Goal: Task Accomplishment & Management: Manage account settings

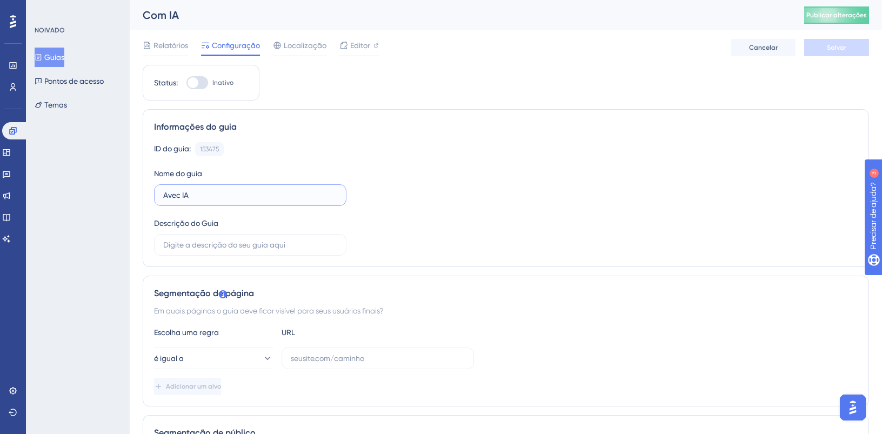
click at [240, 196] on input "Avec IA" at bounding box center [250, 195] width 174 height 12
click at [17, 129] on link at bounding box center [15, 130] width 26 height 17
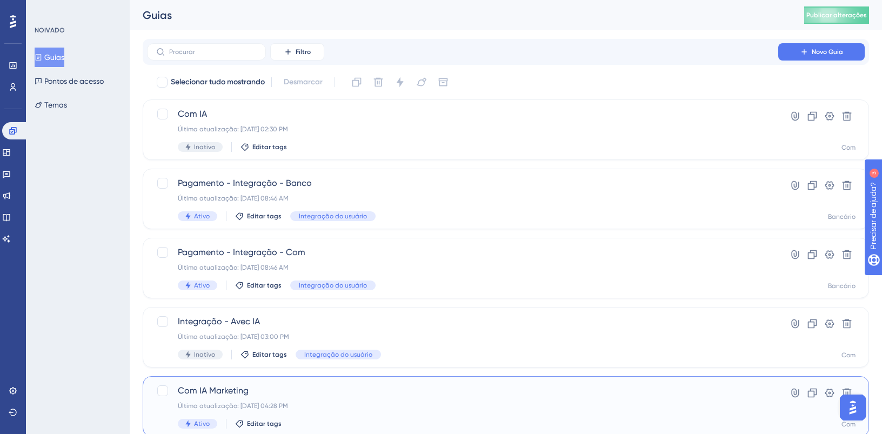
click at [214, 397] on div "Com IA Marketing Última atualização: 05 de set. de 2025 04:28 PM Ativo Editar t…" at bounding box center [462, 406] width 569 height 44
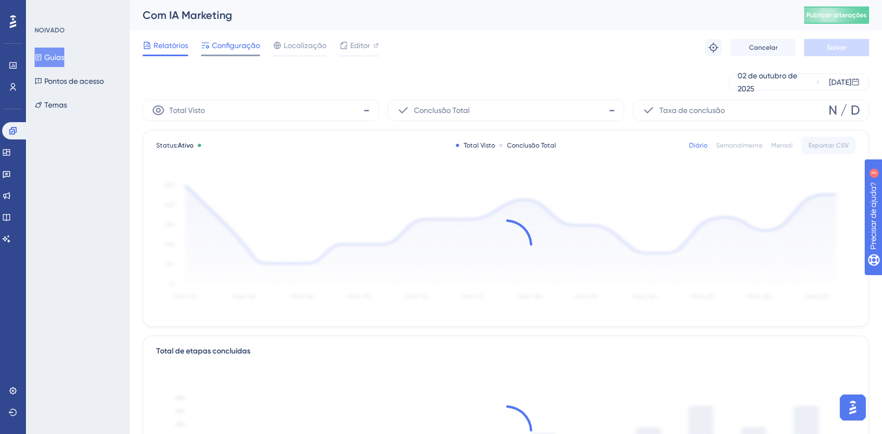
click at [243, 45] on font "Configuração" at bounding box center [236, 45] width 48 height 9
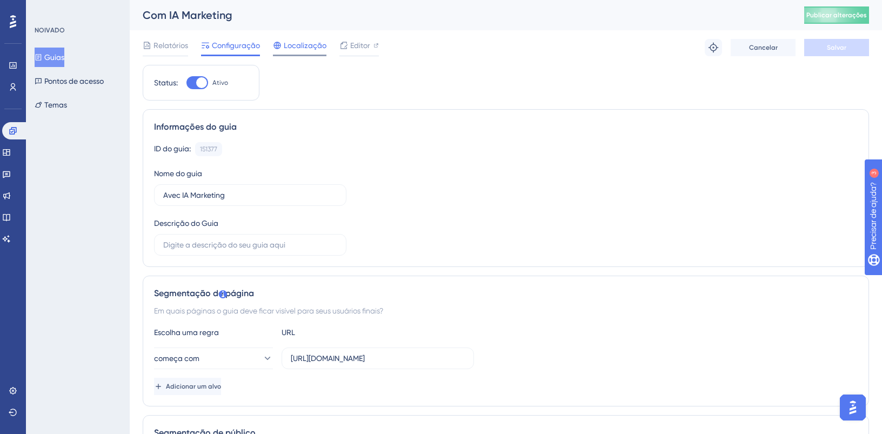
click at [302, 49] on font "Localização" at bounding box center [305, 45] width 43 height 9
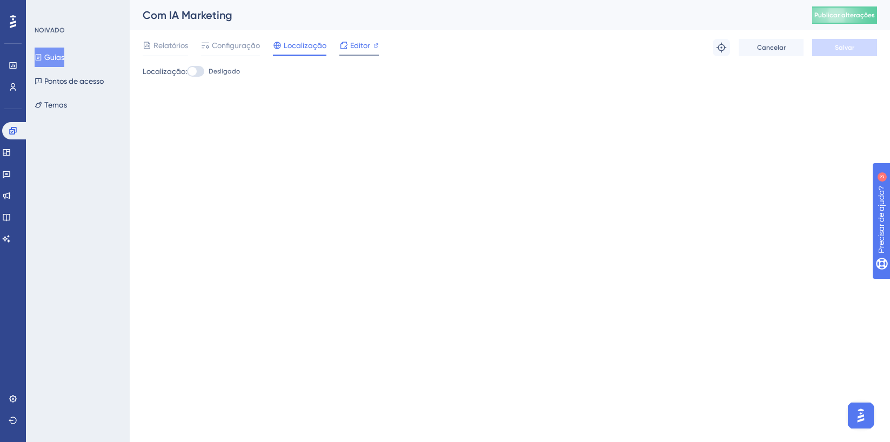
click at [345, 47] on icon at bounding box center [343, 45] width 7 height 7
click at [15, 129] on icon at bounding box center [13, 130] width 9 height 9
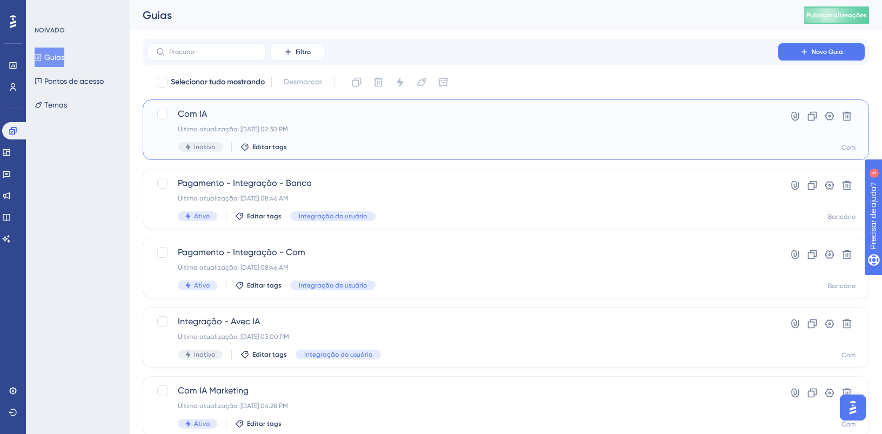
click at [323, 127] on div "Última atualização: 06 de out. de 2025 02:30 PM" at bounding box center [462, 129] width 569 height 9
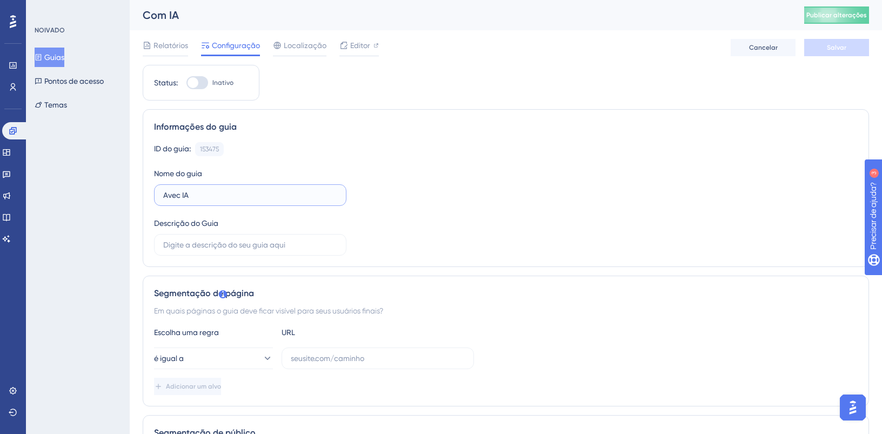
click at [206, 196] on input "Avec IA" at bounding box center [250, 195] width 174 height 12
type input "Avec IA - Tutorial"
click at [458, 174] on div "ID do guia: 153475 Cópia Nome do guia Avec IA - Tutorial Descrição do Guia" at bounding box center [505, 198] width 703 height 113
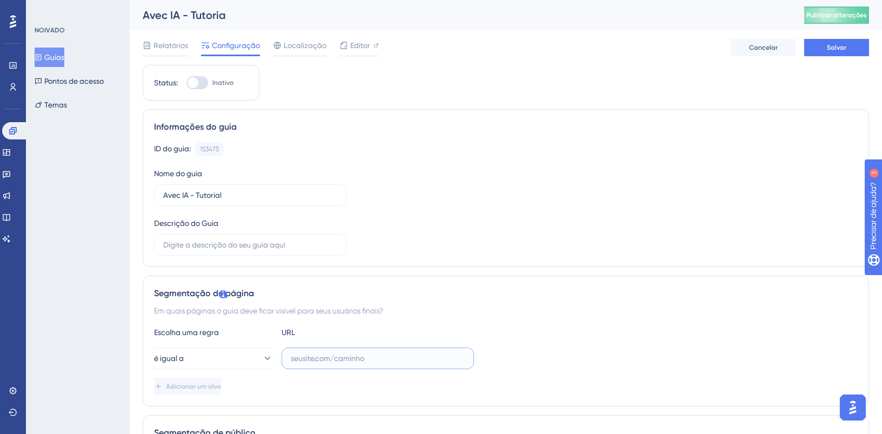
click at [330, 359] on input "text" at bounding box center [378, 358] width 174 height 12
paste input "https://admin.avec.beauty/admin/avec-ia"
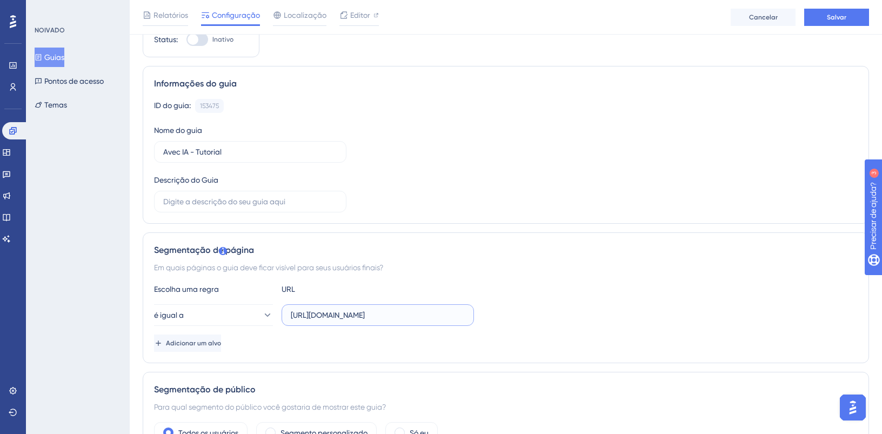
scroll to position [45, 0]
type input "https://admin.avec.beauty/admin/avec-ia"
click at [195, 42] on div at bounding box center [192, 41] width 11 height 11
click at [186, 42] on input "Inativo" at bounding box center [186, 42] width 1 height 1
checkbox input "false"
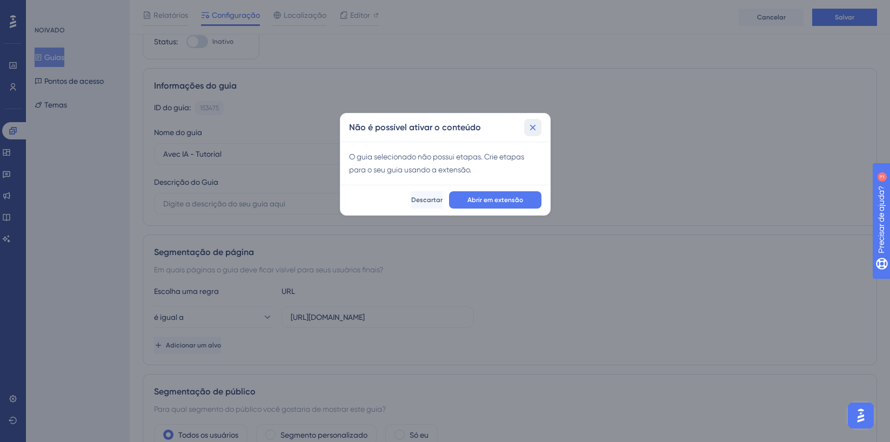
click at [539, 122] on button at bounding box center [532, 127] width 17 height 17
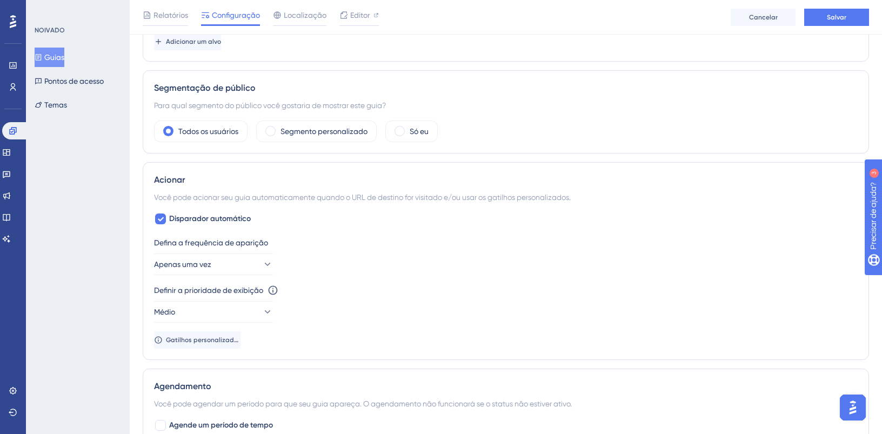
scroll to position [356, 0]
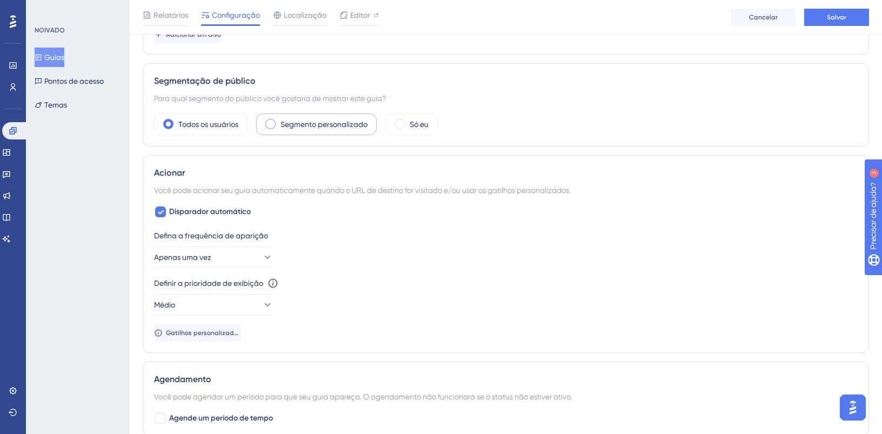
click at [330, 122] on font "Segmento personalizado" at bounding box center [323, 124] width 87 height 9
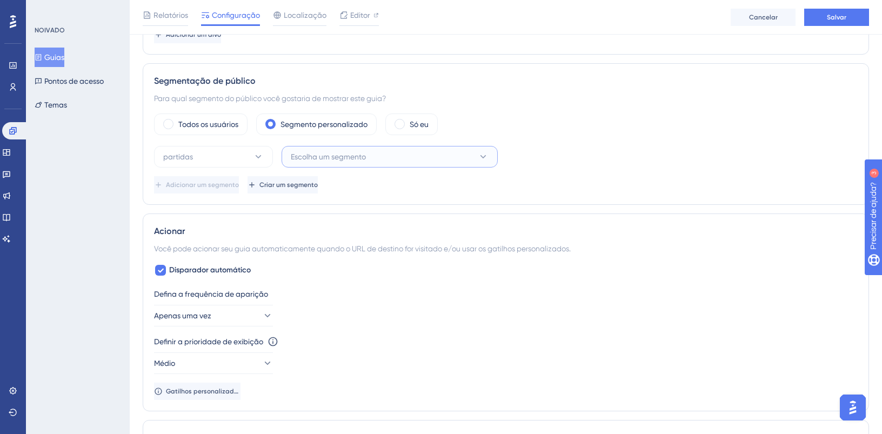
click at [322, 156] on font "Escolha um segmento" at bounding box center [328, 156] width 75 height 9
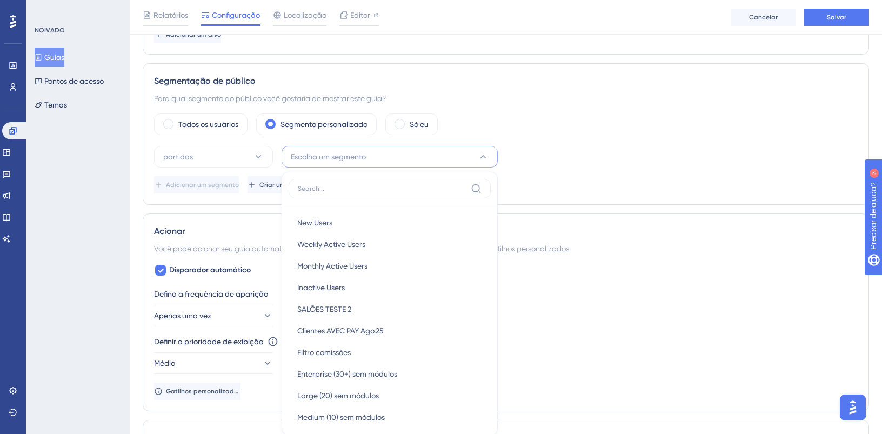
scroll to position [388, 0]
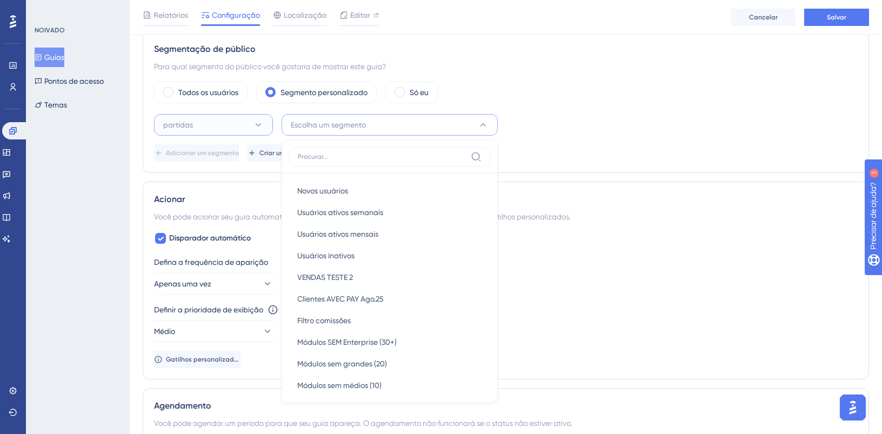
click at [218, 127] on button "partidas" at bounding box center [213, 125] width 119 height 22
click at [336, 121] on font "Escolha um segmento" at bounding box center [328, 124] width 75 height 9
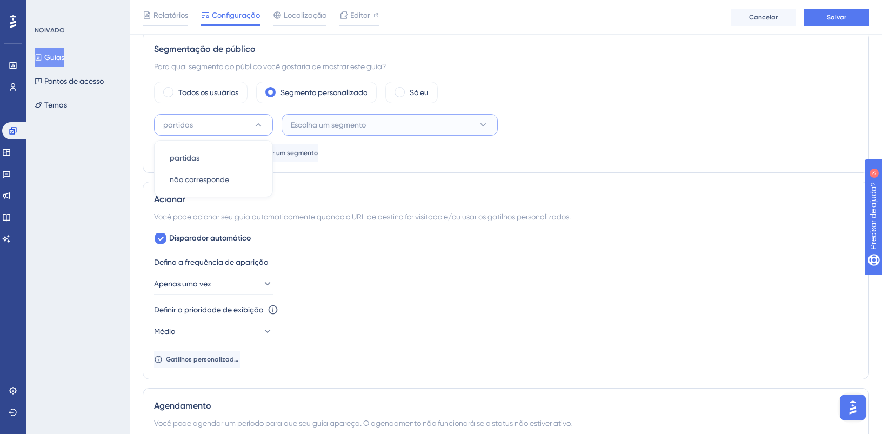
click at [328, 124] on font "Escolha um segmento" at bounding box center [328, 124] width 75 height 9
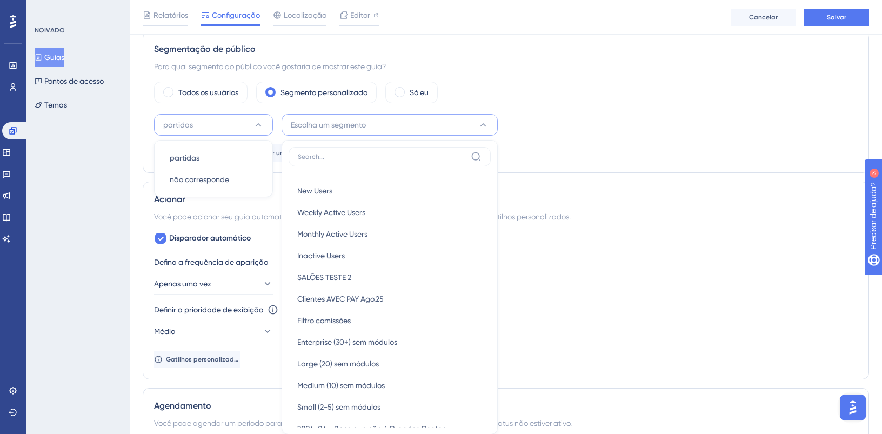
scroll to position [399, 0]
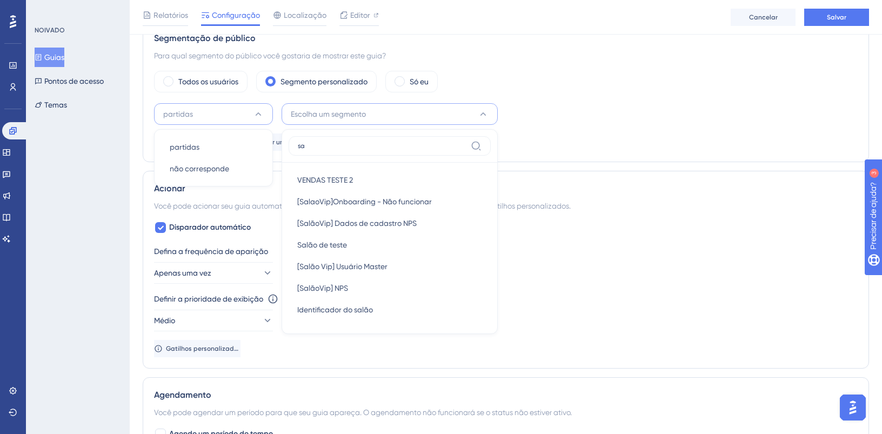
type input "s"
type input "teste"
click at [384, 252] on div "Salão de teste Salão de teste" at bounding box center [389, 245] width 185 height 22
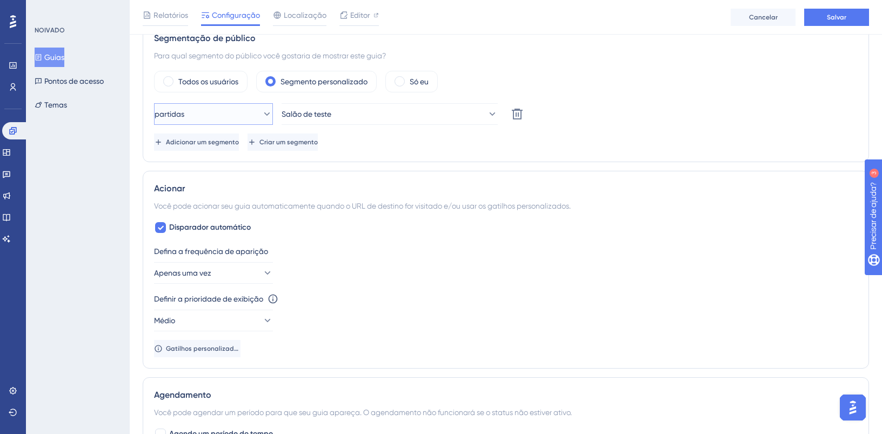
click at [170, 109] on span "partidas" at bounding box center [169, 113] width 30 height 13
click at [380, 294] on div "Definir a prioridade de exibição Esta opção definirá a prioridade de exibição e…" at bounding box center [505, 298] width 703 height 13
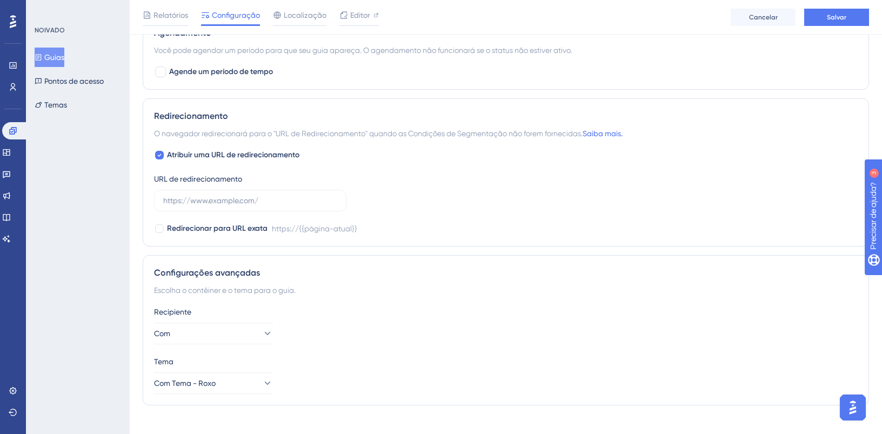
scroll to position [775, 0]
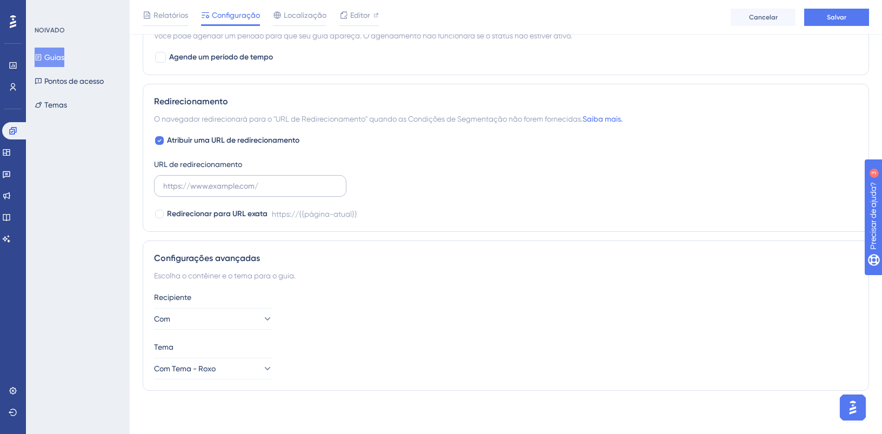
click at [210, 193] on label at bounding box center [250, 186] width 192 height 22
click at [210, 192] on input "text" at bounding box center [250, 186] width 174 height 12
paste input "https://admin.avec.beauty/admin/avec-ia"
type input "https://admin.avec.beauty/admin/avec-ia"
click at [392, 290] on div "Configurações avançadas Escolha o contêiner e o tema para o guia. Recipiente Co…" at bounding box center [506, 315] width 726 height 150
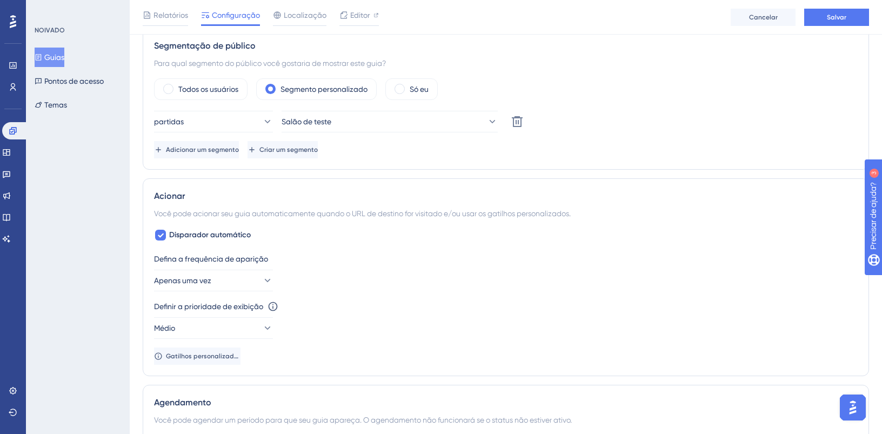
scroll to position [0, 0]
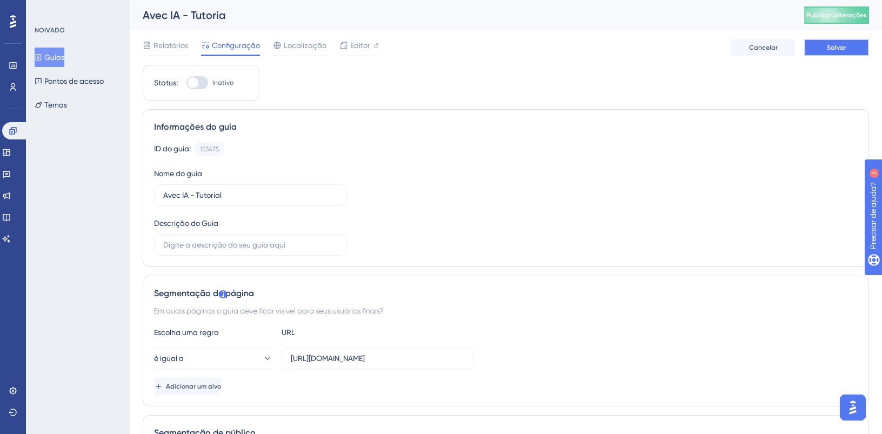
click at [836, 52] on button "Salvar" at bounding box center [836, 47] width 65 height 17
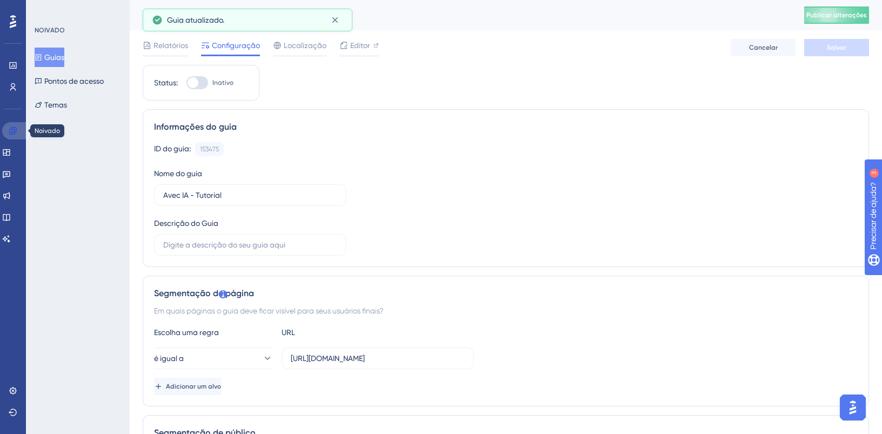
click at [12, 135] on icon at bounding box center [13, 130] width 9 height 9
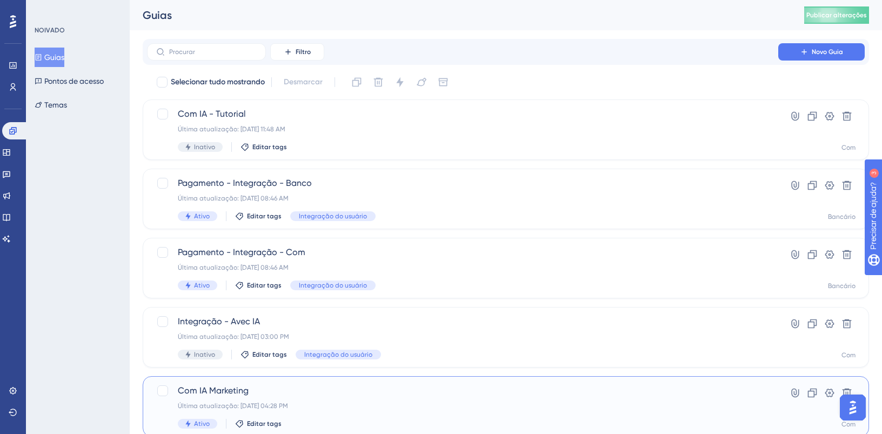
click at [289, 396] on span "Com IA Marketing" at bounding box center [462, 390] width 569 height 13
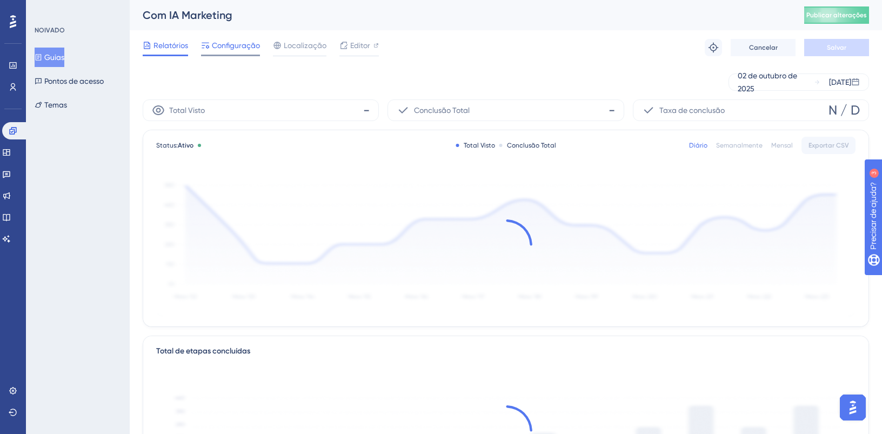
click at [243, 41] on font "Configuração" at bounding box center [236, 45] width 48 height 9
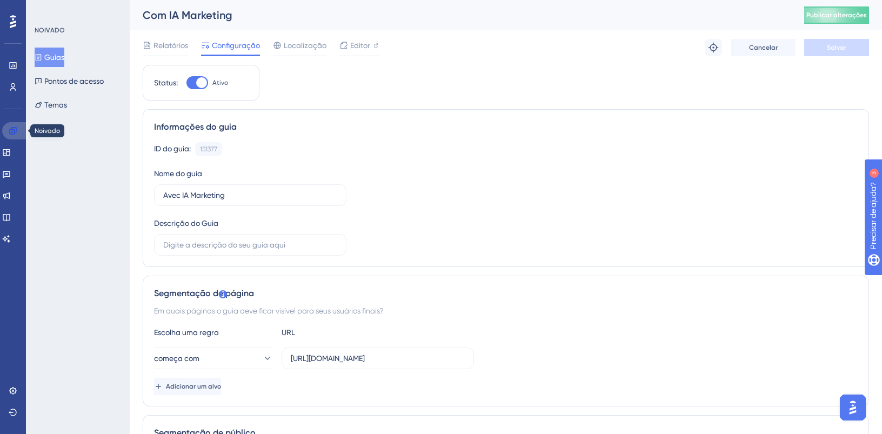
click at [15, 130] on icon at bounding box center [12, 130] width 7 height 7
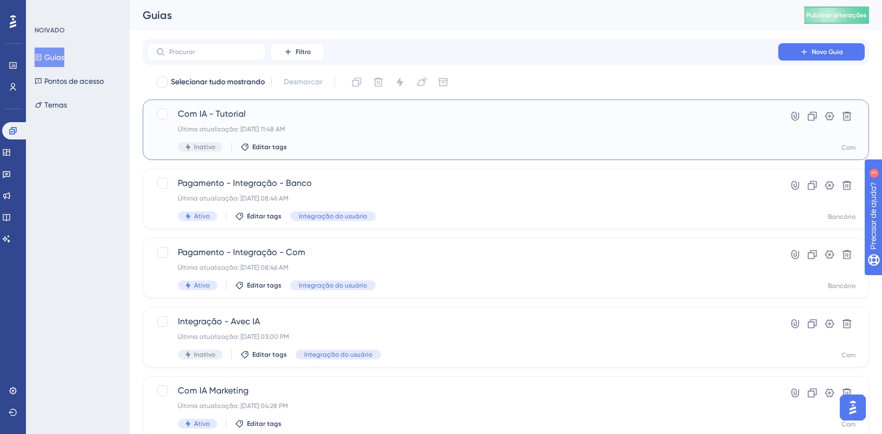
click at [285, 130] on font "Última atualização: 08 de out. de 2025 11:48 AM" at bounding box center [231, 129] width 107 height 8
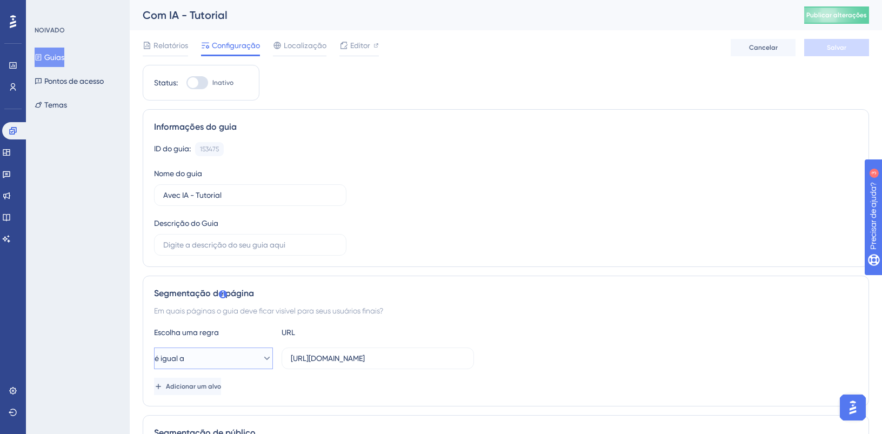
click at [212, 353] on button "é igual a" at bounding box center [213, 358] width 119 height 22
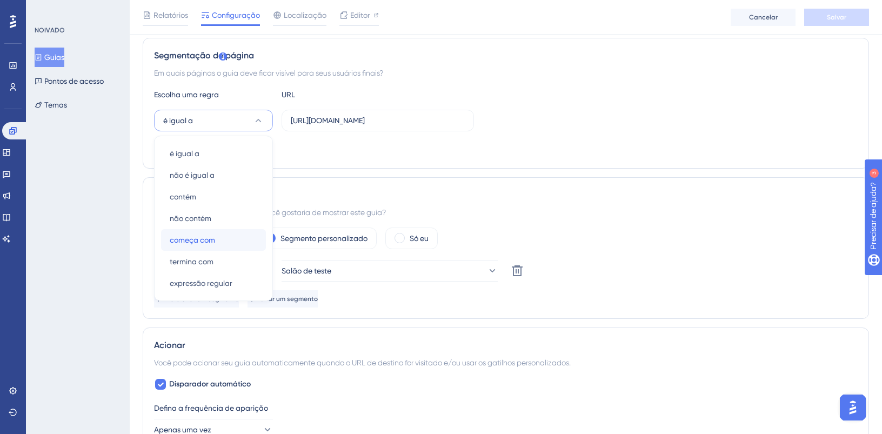
click at [223, 230] on div "começa com começa com" at bounding box center [214, 240] width 88 height 22
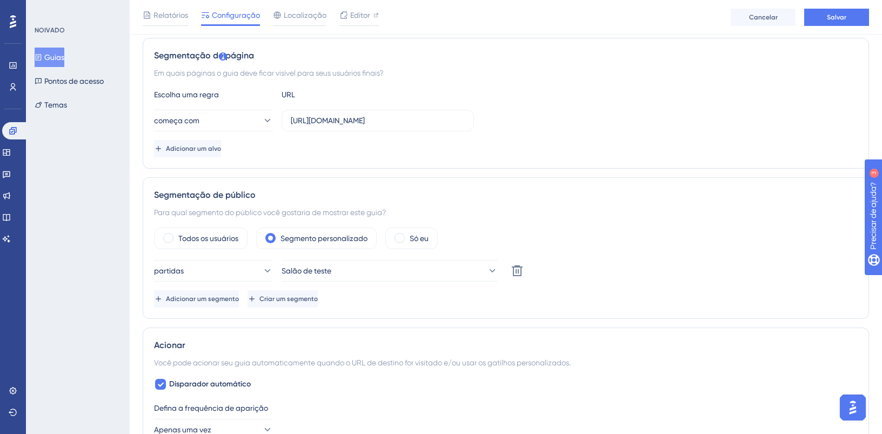
click at [615, 224] on div "Segmentação de público Para qual segmento do público você gostaria de mostrar e…" at bounding box center [506, 248] width 726 height 142
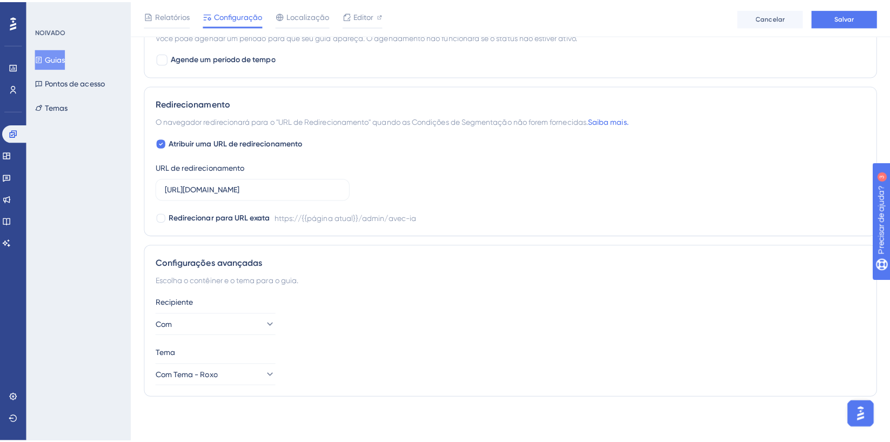
scroll to position [0, 0]
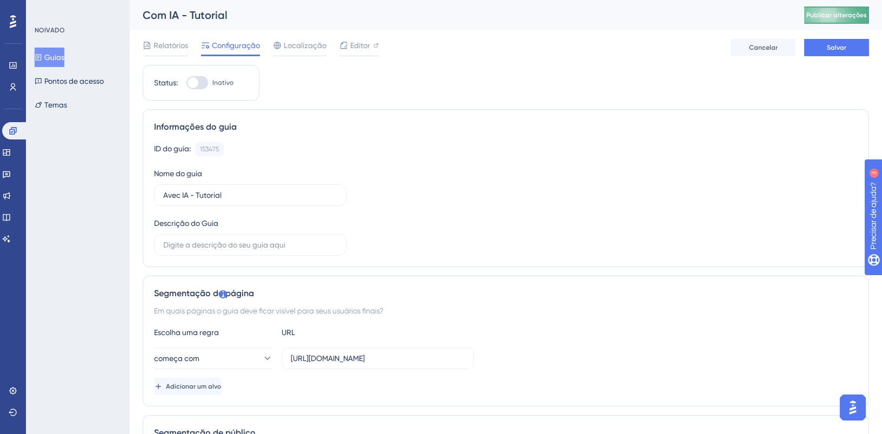
click at [843, 13] on font "Publicar alterações" at bounding box center [836, 15] width 60 height 8
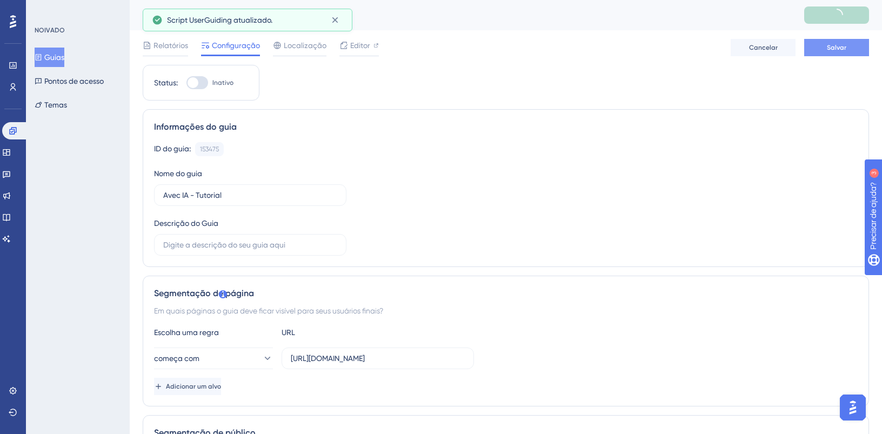
click at [836, 49] on font "Salvar" at bounding box center [835, 48] width 19 height 8
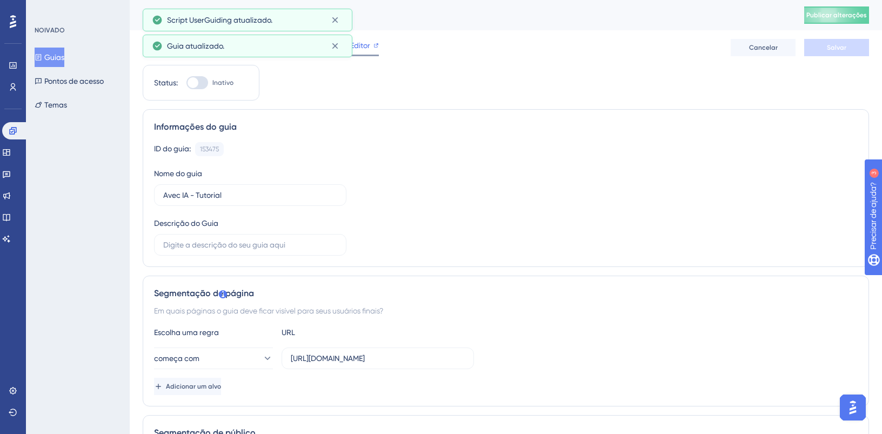
click at [363, 45] on font "Editor" at bounding box center [360, 45] width 20 height 9
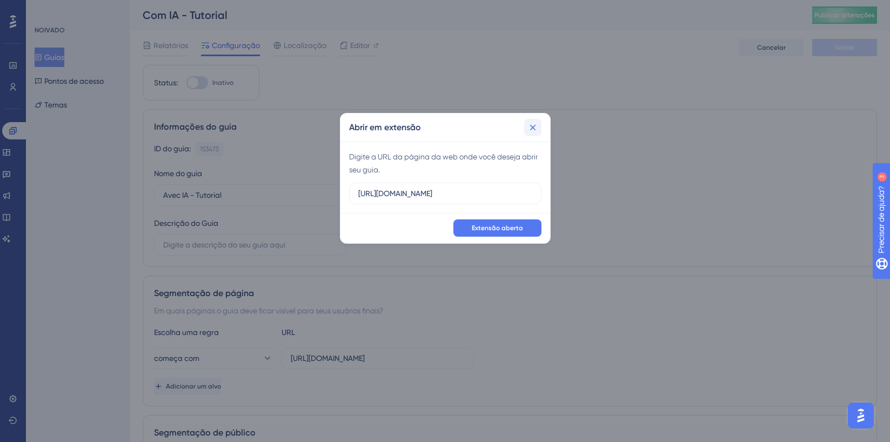
click at [535, 130] on icon at bounding box center [532, 127] width 11 height 11
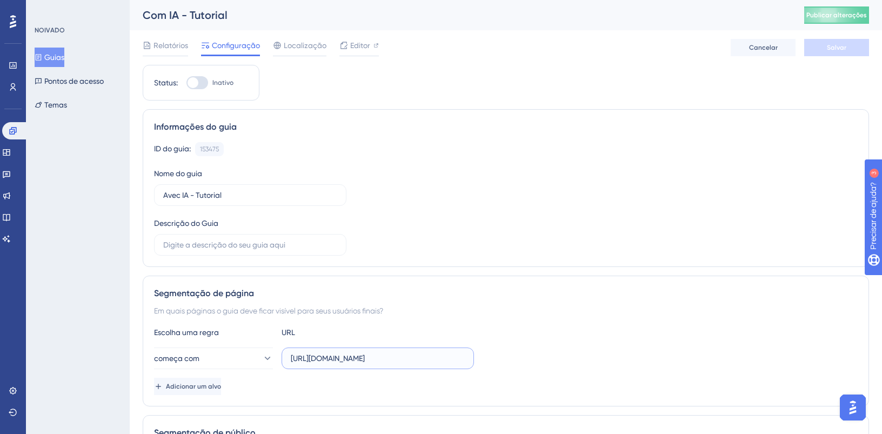
click at [371, 360] on input "https://admin.avec.beauty/admin/avec-ia" at bounding box center [378, 358] width 174 height 12
click at [352, 43] on font "Editor" at bounding box center [360, 45] width 20 height 9
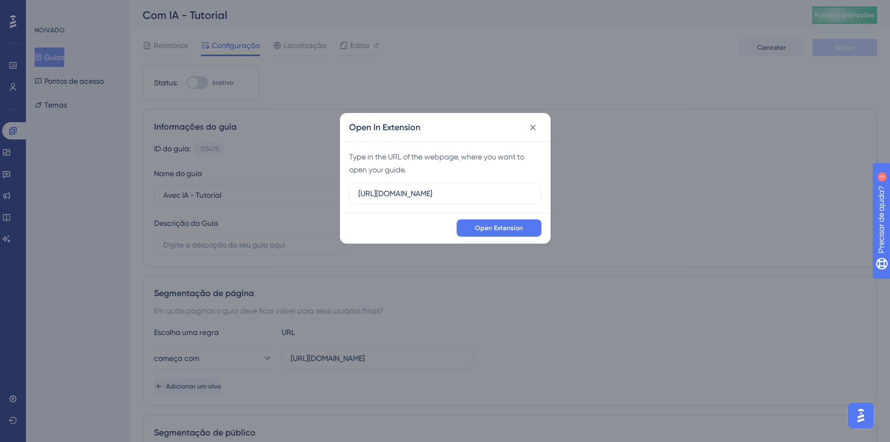
scroll to position [0, 10]
click at [422, 196] on input "https://feature-play-teste-avec.dev.salaovip.com.br" at bounding box center [445, 193] width 174 height 12
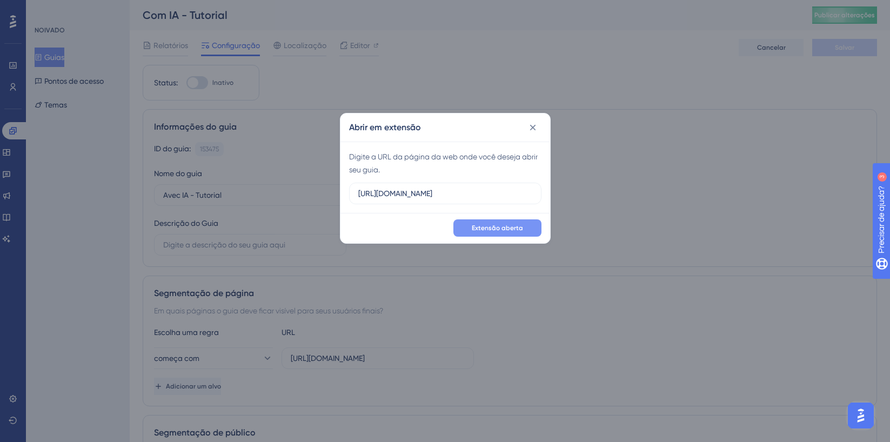
type input "https://admin.avec.beauty/admin/avec-ia"
click at [529, 229] on button "Extensão aberta" at bounding box center [497, 227] width 88 height 17
click at [229, 107] on div "Abrir em extensão Digite a URL da página da web onde você deseja abrir seu guia…" at bounding box center [445, 221] width 890 height 442
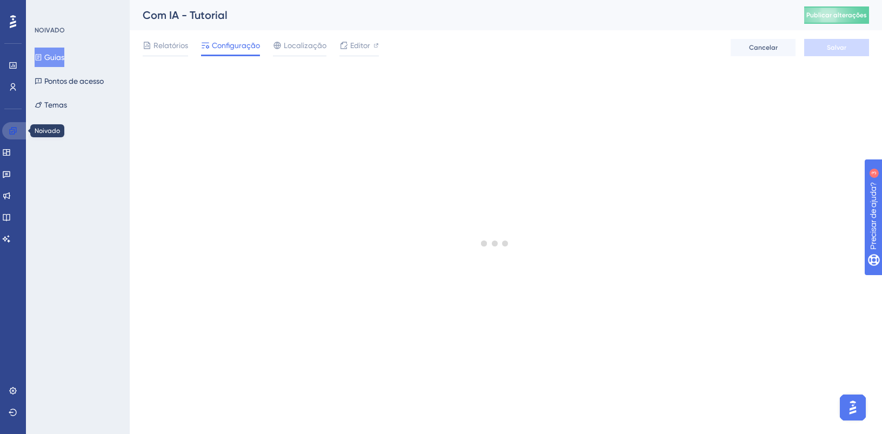
click at [14, 135] on link at bounding box center [15, 130] width 26 height 17
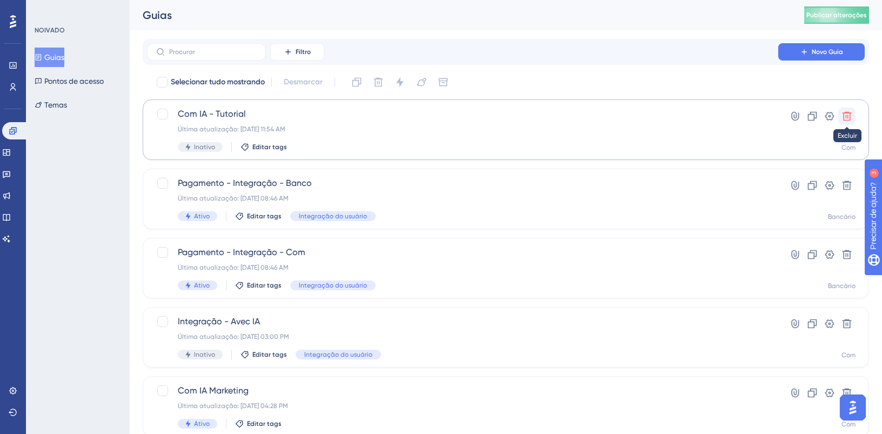
click at [848, 119] on icon at bounding box center [846, 116] width 11 height 11
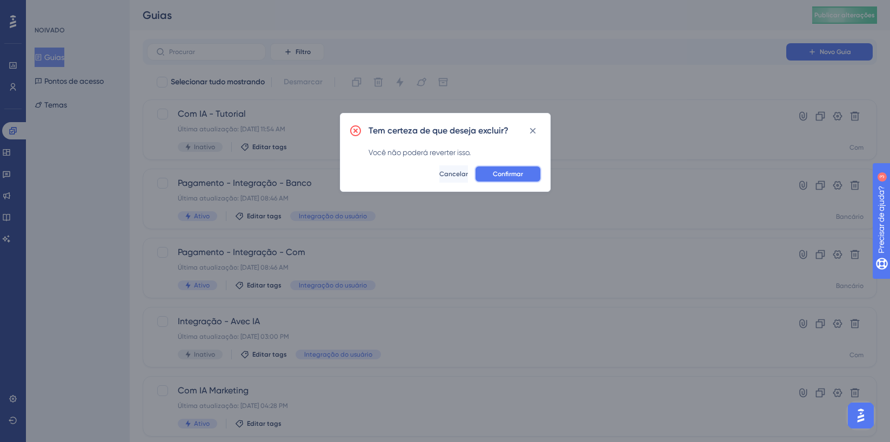
click at [534, 175] on button "Confirmar" at bounding box center [507, 173] width 67 height 17
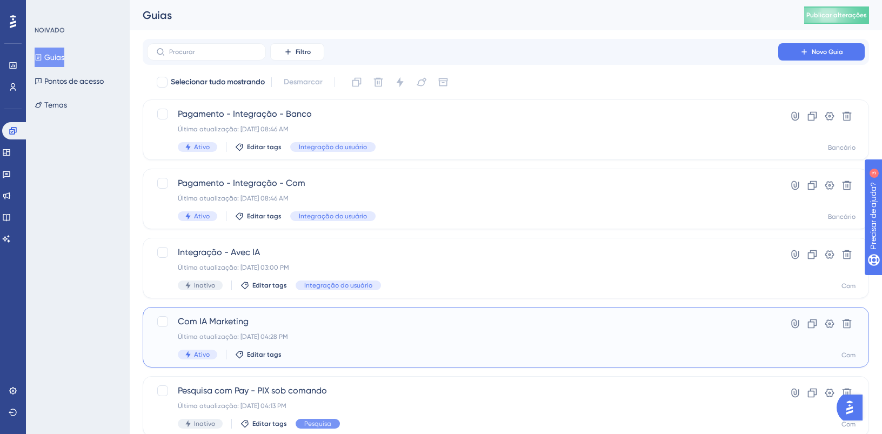
click at [283, 334] on font "Última atualização: 05 de set. de 2025 04:28 PM" at bounding box center [233, 337] width 110 height 8
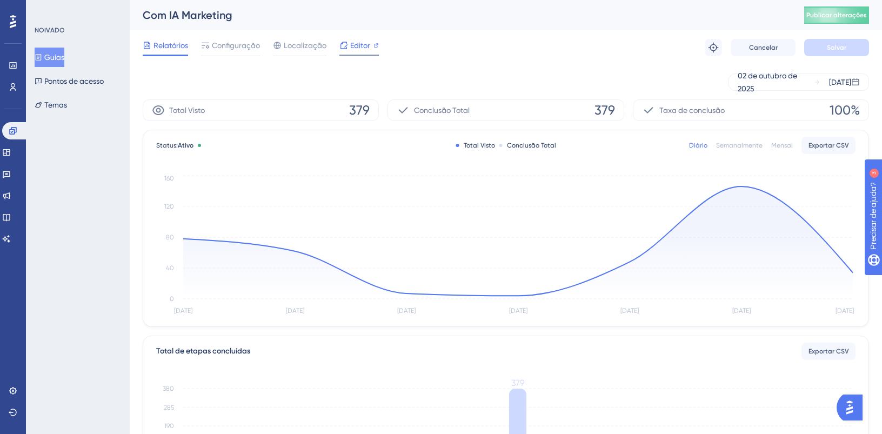
click at [360, 39] on span "Editor" at bounding box center [360, 45] width 20 height 13
click at [14, 136] on link at bounding box center [15, 130] width 26 height 17
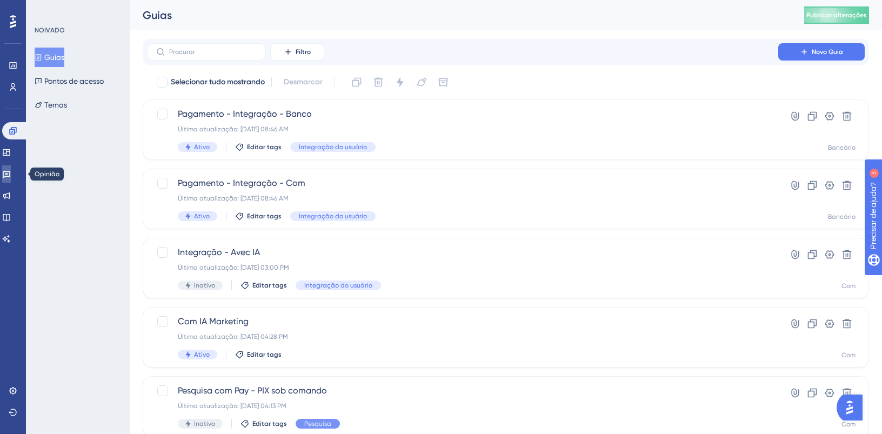
click at [11, 169] on link at bounding box center [6, 173] width 9 height 17
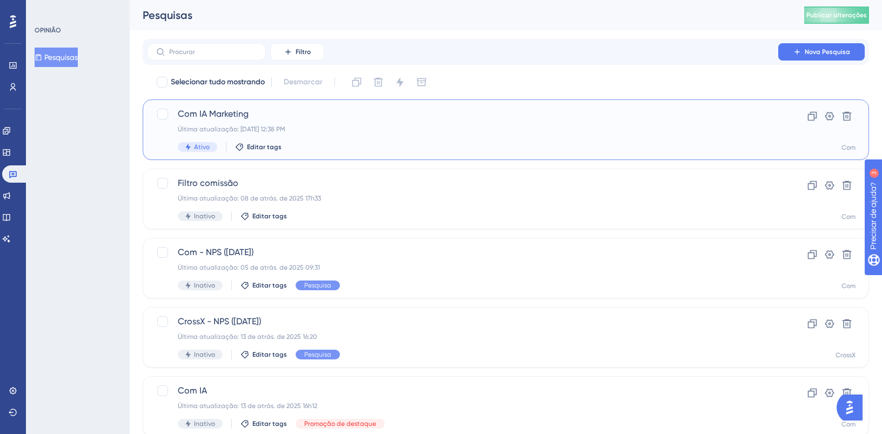
click at [285, 125] on font "Última atualização: 17 de set. de 2025 12:38 PM" at bounding box center [231, 129] width 107 height 8
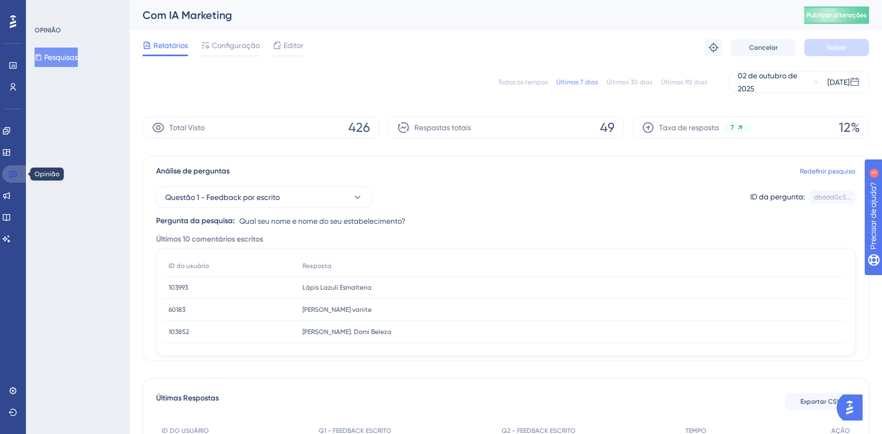
click at [18, 178] on link at bounding box center [15, 173] width 26 height 17
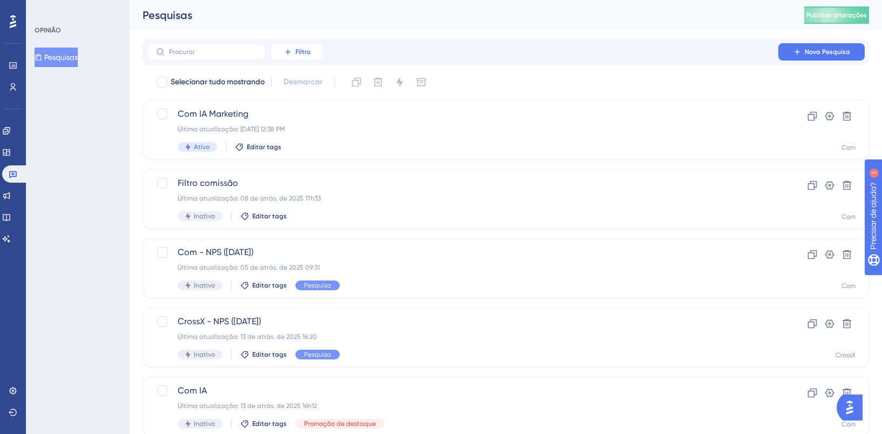
click at [299, 53] on font "Filtro" at bounding box center [302, 52] width 15 height 8
click at [306, 143] on font "Status" at bounding box center [297, 147] width 22 height 9
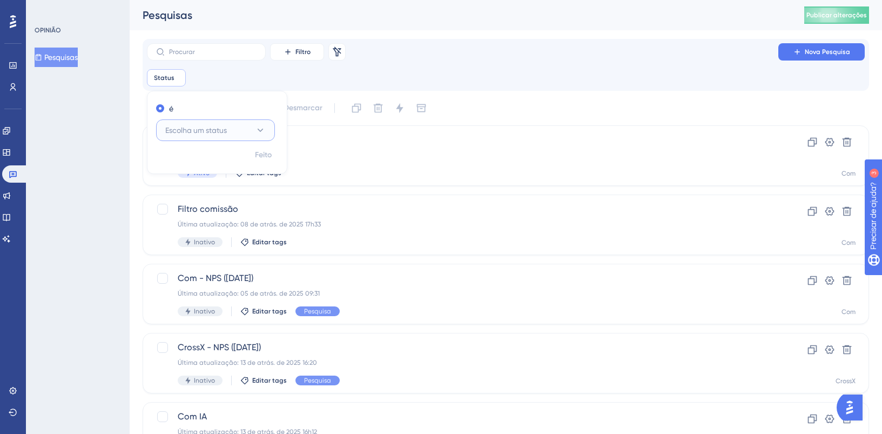
click at [208, 132] on font "Escolha um status" at bounding box center [196, 130] width 62 height 9
click at [203, 167] on div "Ativo Ativo" at bounding box center [216, 163] width 88 height 22
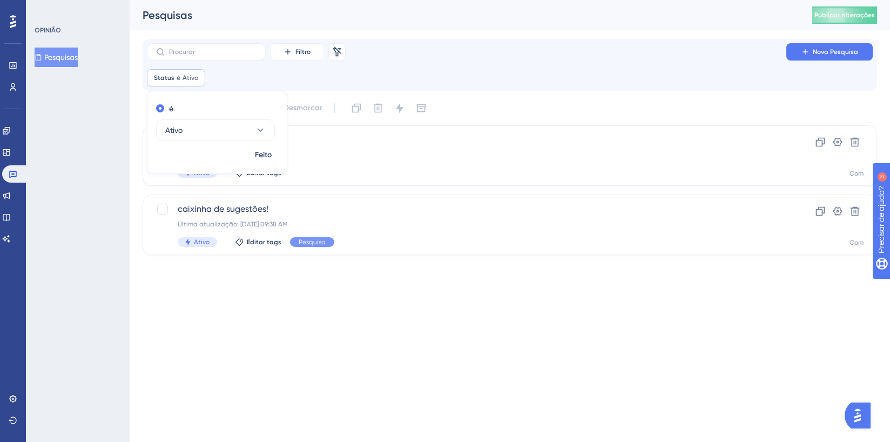
click at [504, 32] on div "Desempenho Usuários Noivado Widgets Opinião Atualizações de produtos Base de co…" at bounding box center [510, 136] width 761 height 272
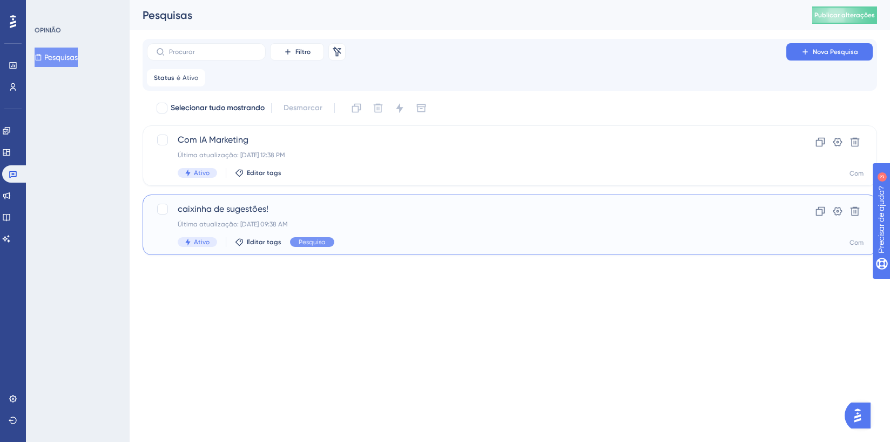
click at [388, 226] on div "Última atualização: 25 de jul. de 2025 09:38 AM" at bounding box center [467, 224] width 578 height 9
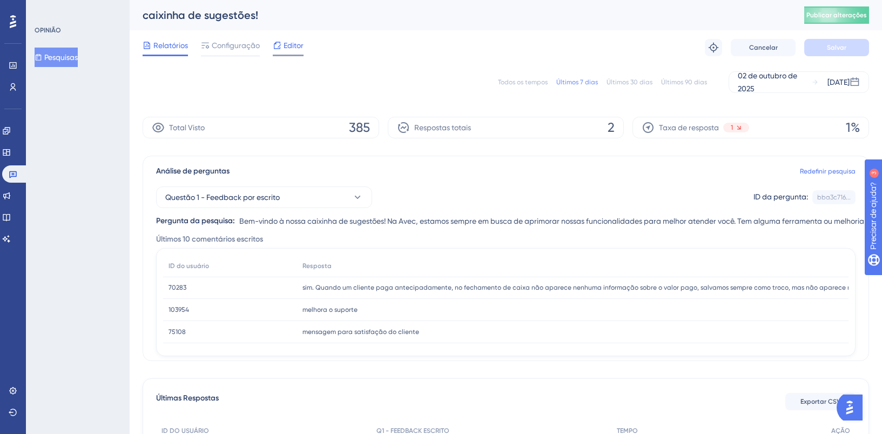
click at [285, 46] on font "Editor" at bounding box center [294, 45] width 20 height 9
